Goal: Transaction & Acquisition: Purchase product/service

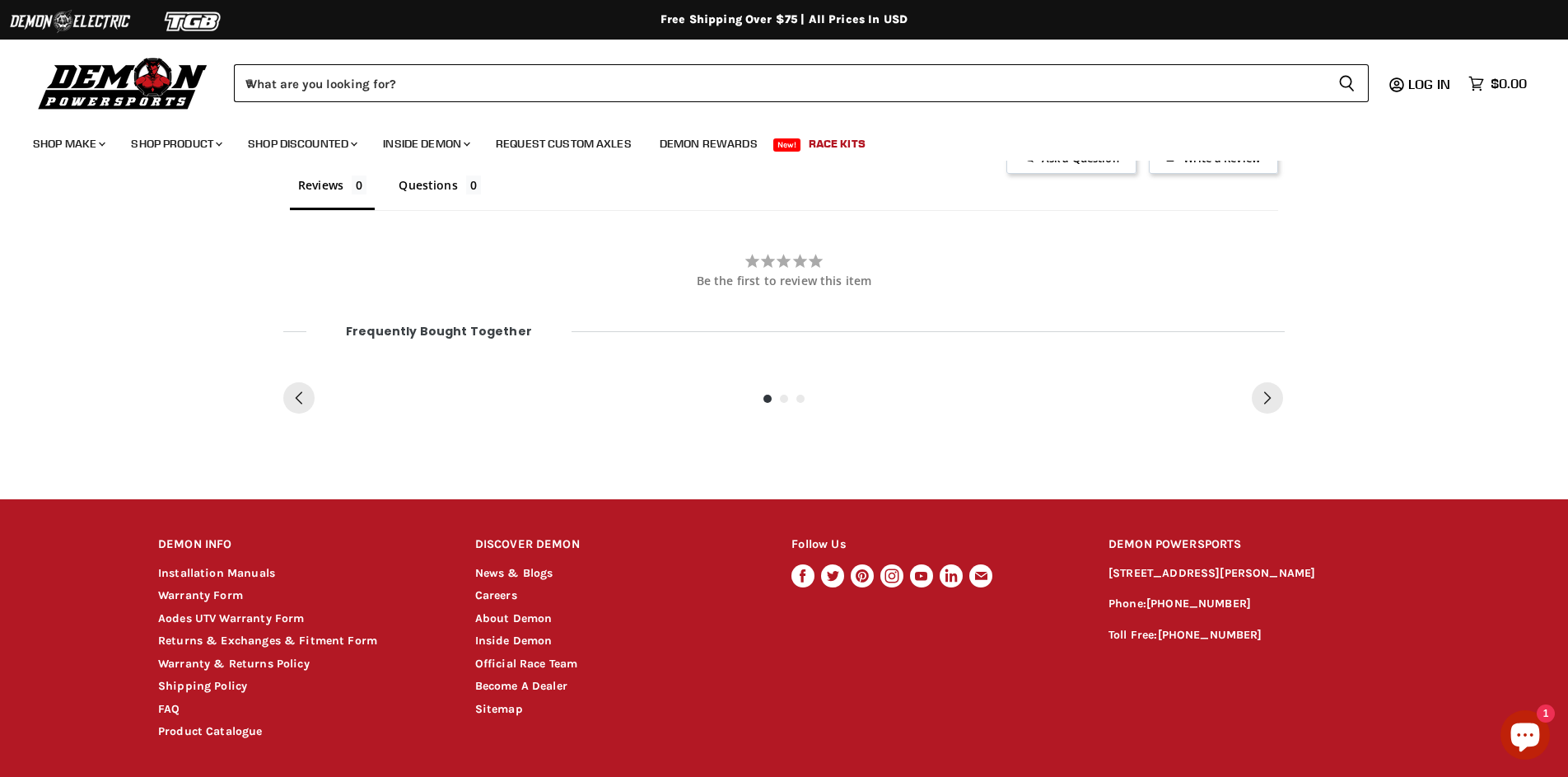
scroll to position [725, 0]
